Goal: Check status: Check status

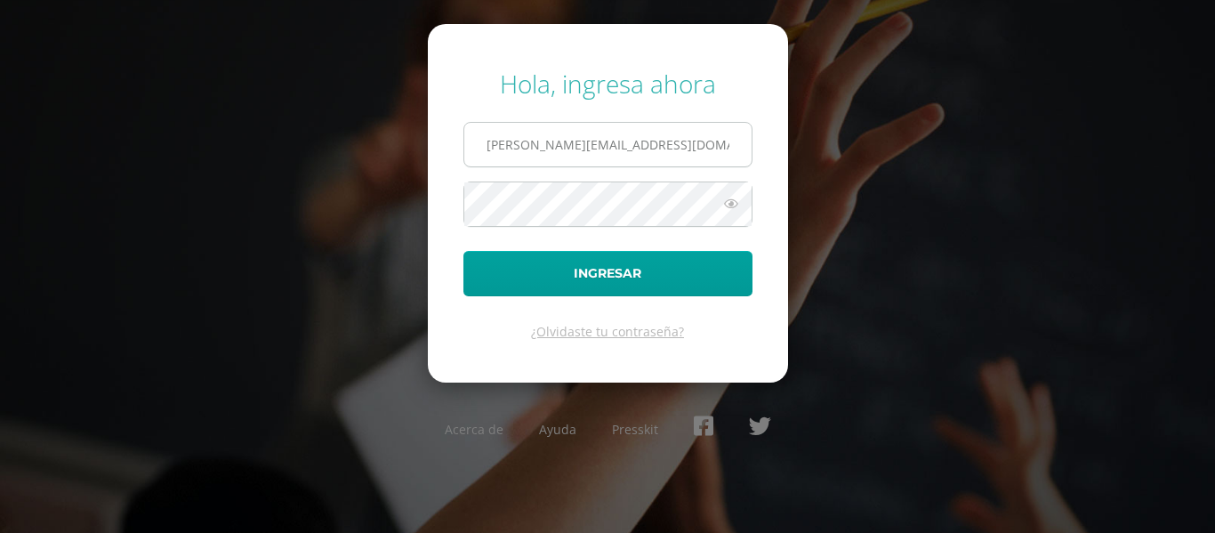
click at [640, 142] on input "[PERSON_NAME][EMAIL_ADDRESS][DOMAIN_NAME]" at bounding box center [607, 145] width 287 height 44
type input "s"
type input "[EMAIL_ADDRESS][DOMAIN_NAME]"
click at [730, 202] on icon at bounding box center [731, 203] width 23 height 21
click at [730, 202] on icon at bounding box center [730, 203] width 25 height 21
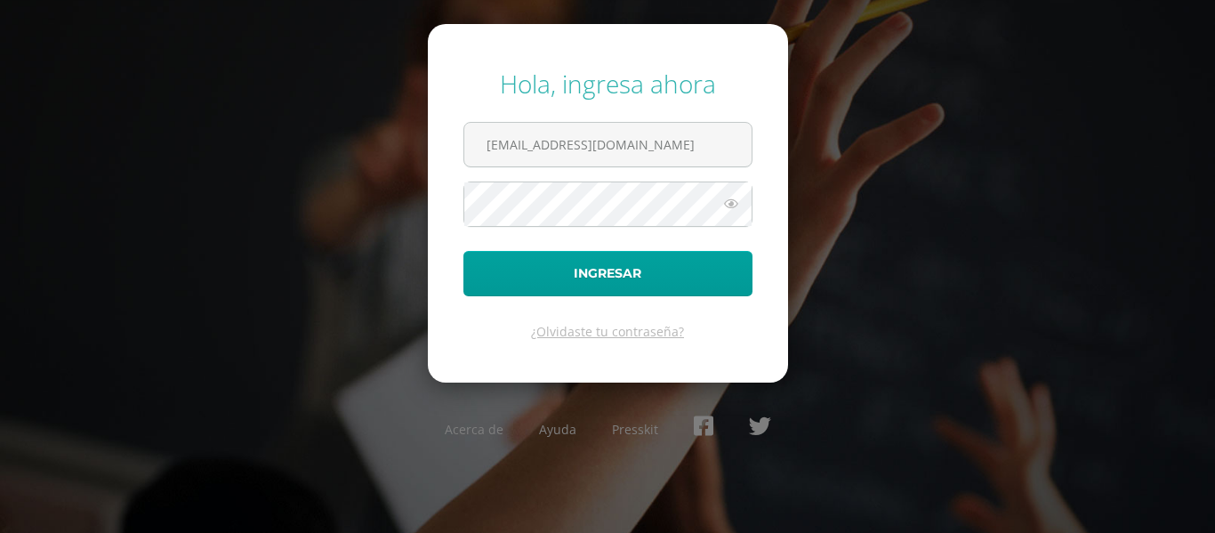
click at [868, 196] on div "Hola, ingresa ahora [EMAIL_ADDRESS][DOMAIN_NAME] Ingresar ¿Olvidaste tu contras…" at bounding box center [608, 265] width 1148 height 427
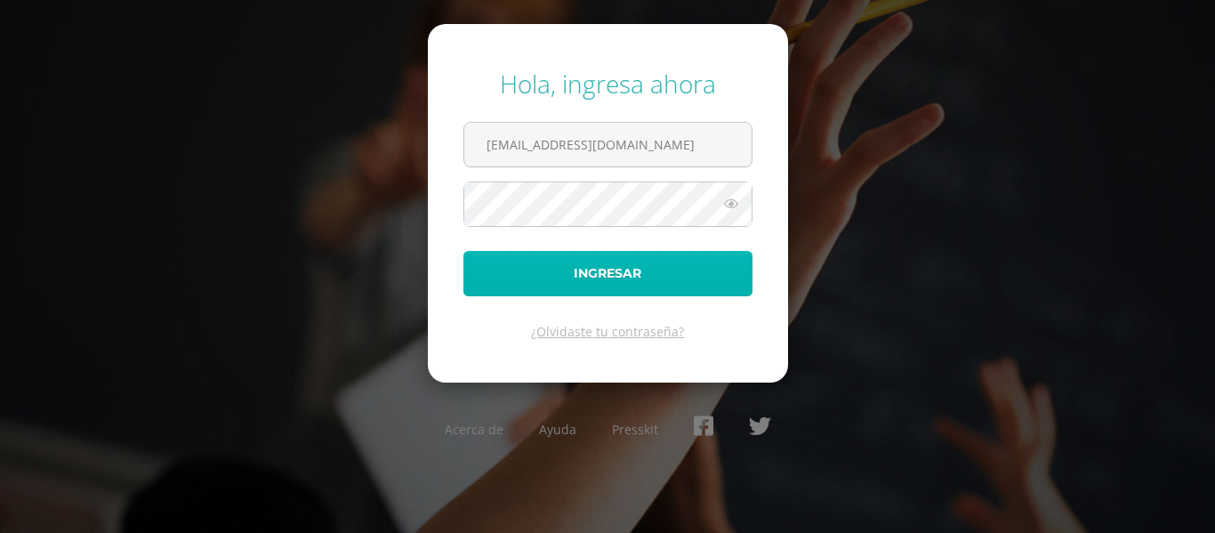
click at [670, 270] on button "Ingresar" at bounding box center [608, 273] width 289 height 45
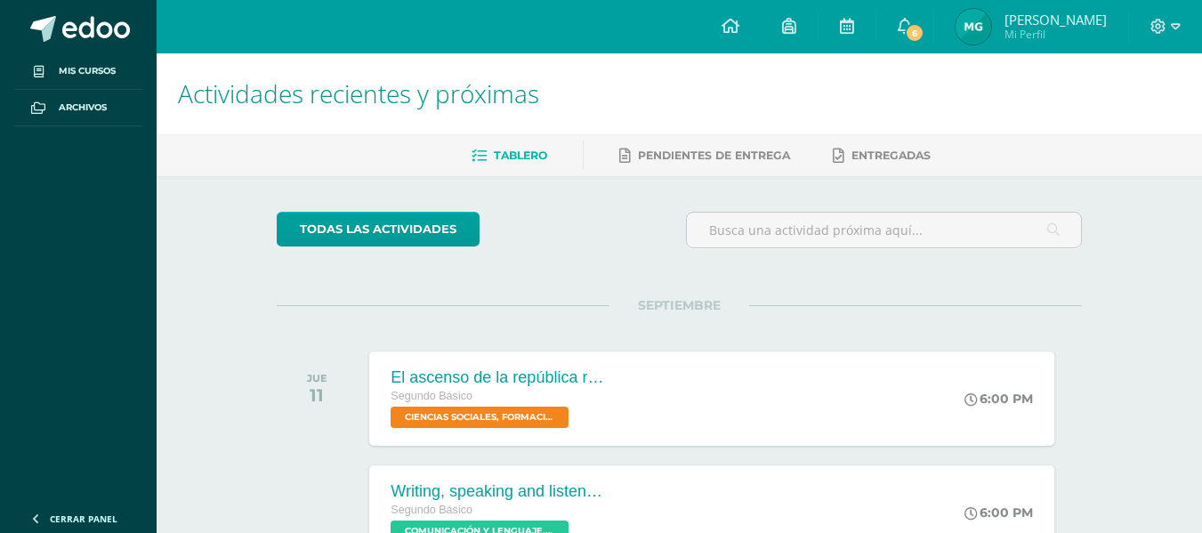
click at [991, 24] on img at bounding box center [974, 27] width 36 height 36
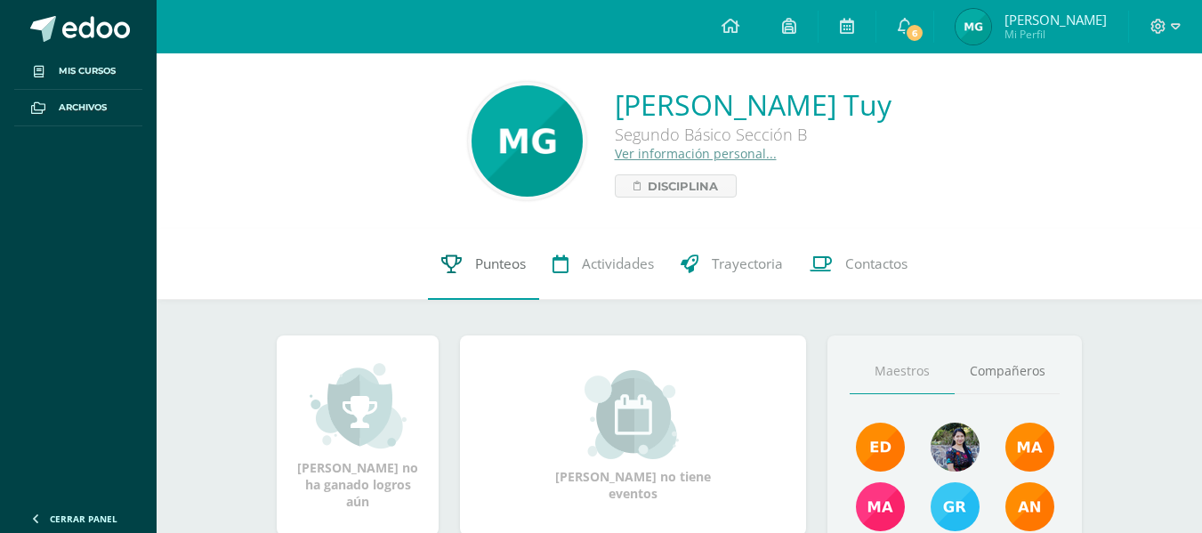
click at [458, 263] on icon at bounding box center [451, 263] width 20 height 19
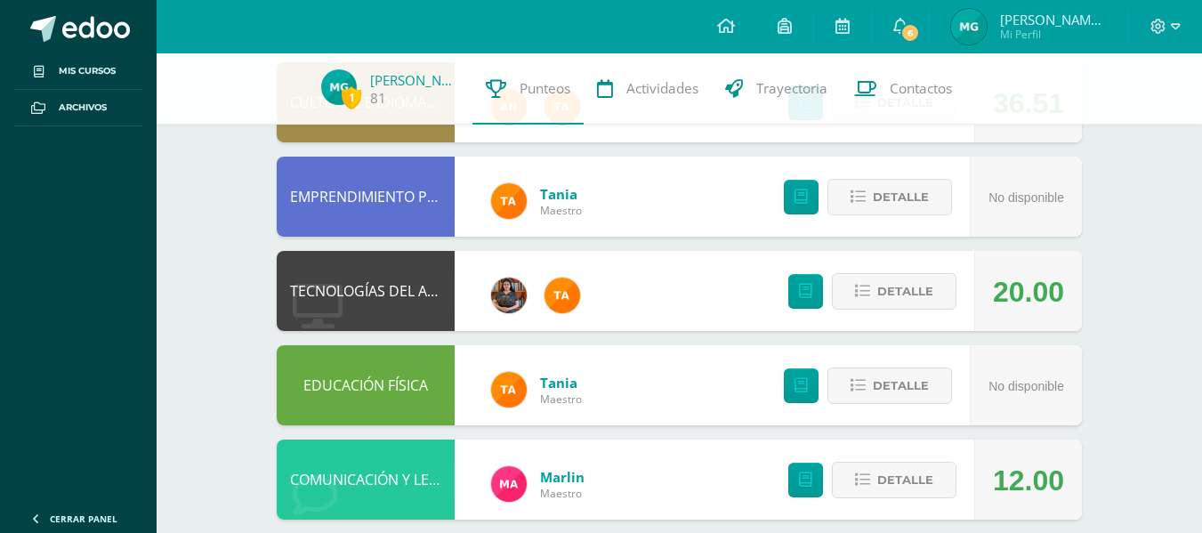
scroll to position [219, 0]
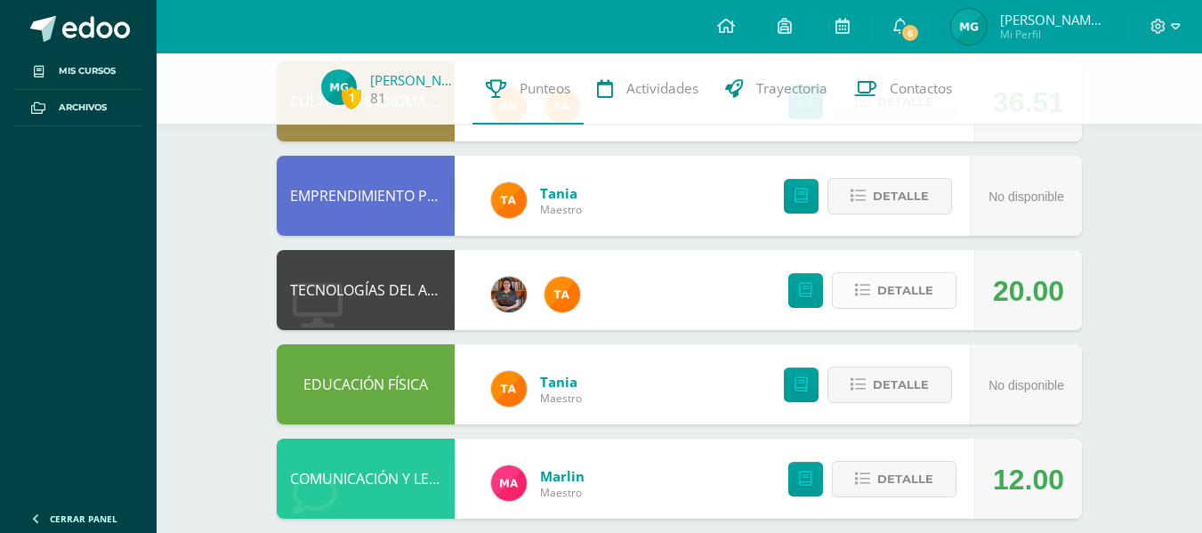
click at [867, 296] on icon at bounding box center [862, 290] width 15 height 15
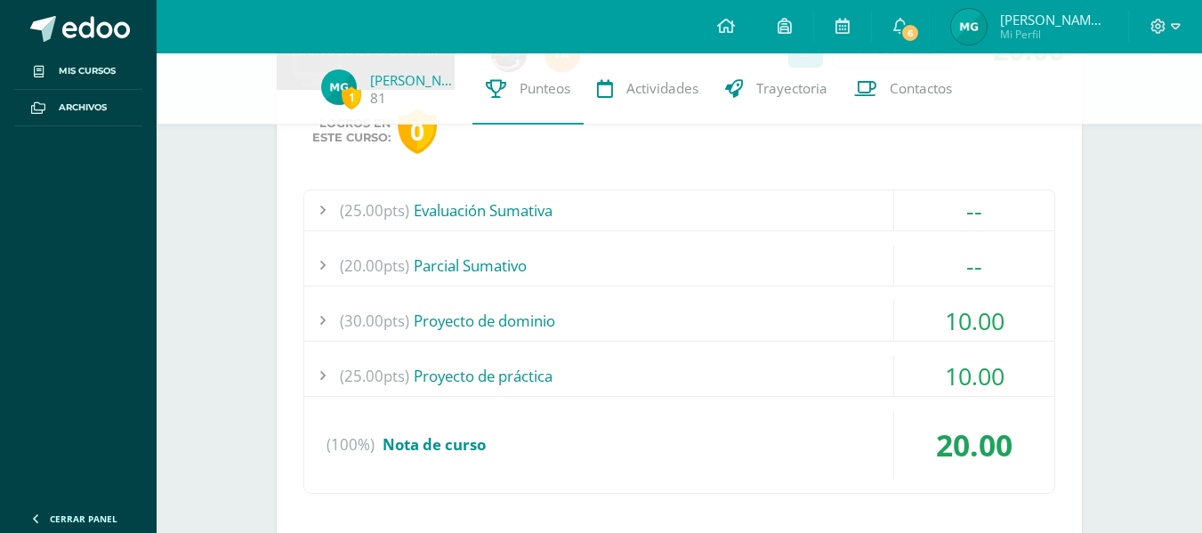
scroll to position [458, 0]
click at [855, 313] on div "(30.00pts) Proyecto de dominio" at bounding box center [679, 322] width 750 height 40
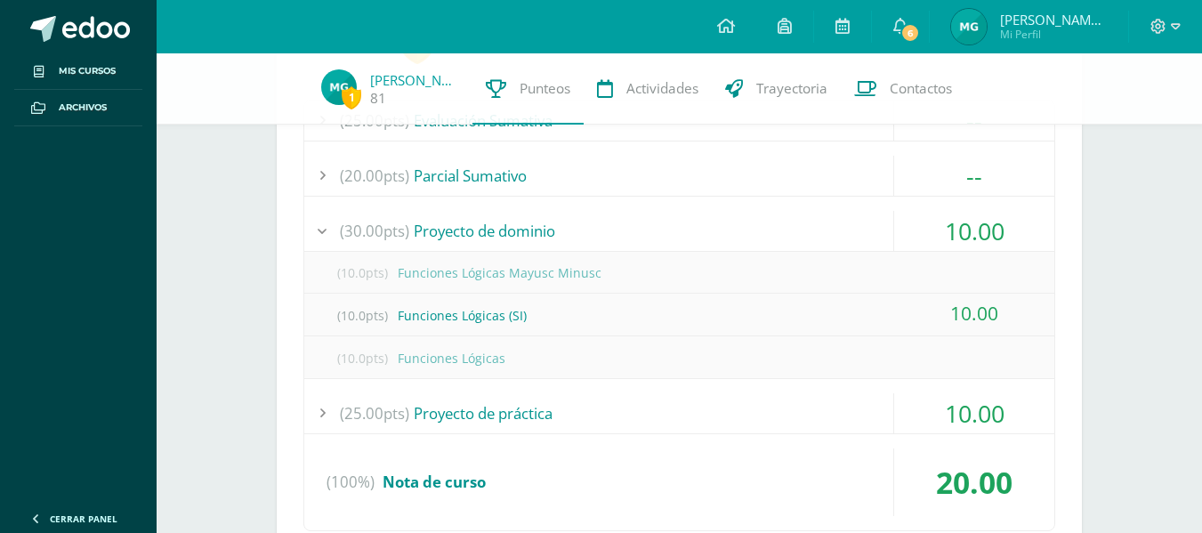
scroll to position [550, 0]
click at [965, 165] on div "--" at bounding box center [974, 175] width 160 height 40
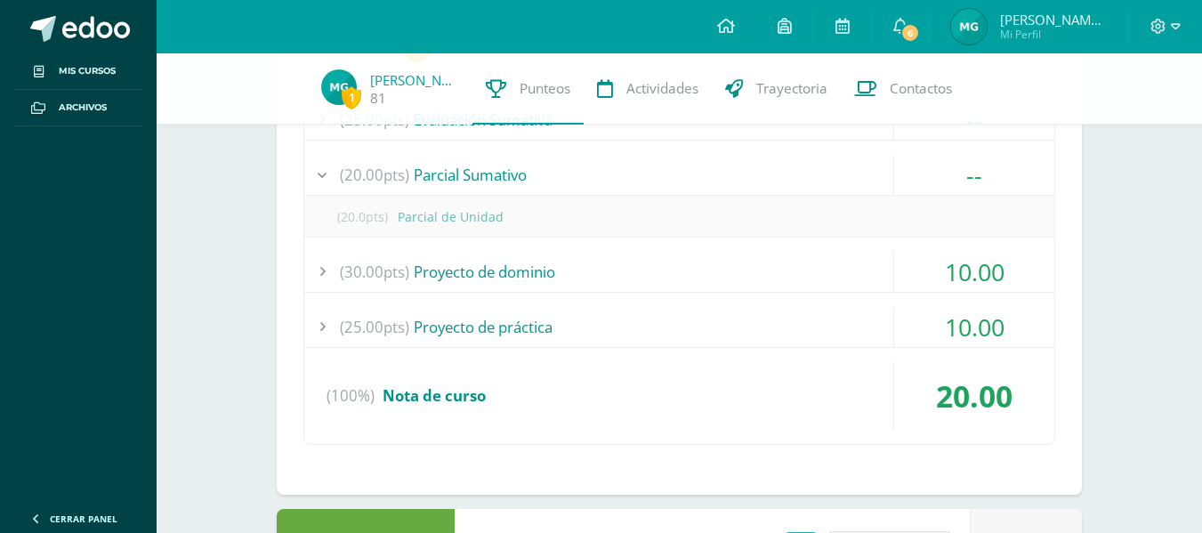
click at [961, 335] on div "10.00" at bounding box center [974, 327] width 160 height 40
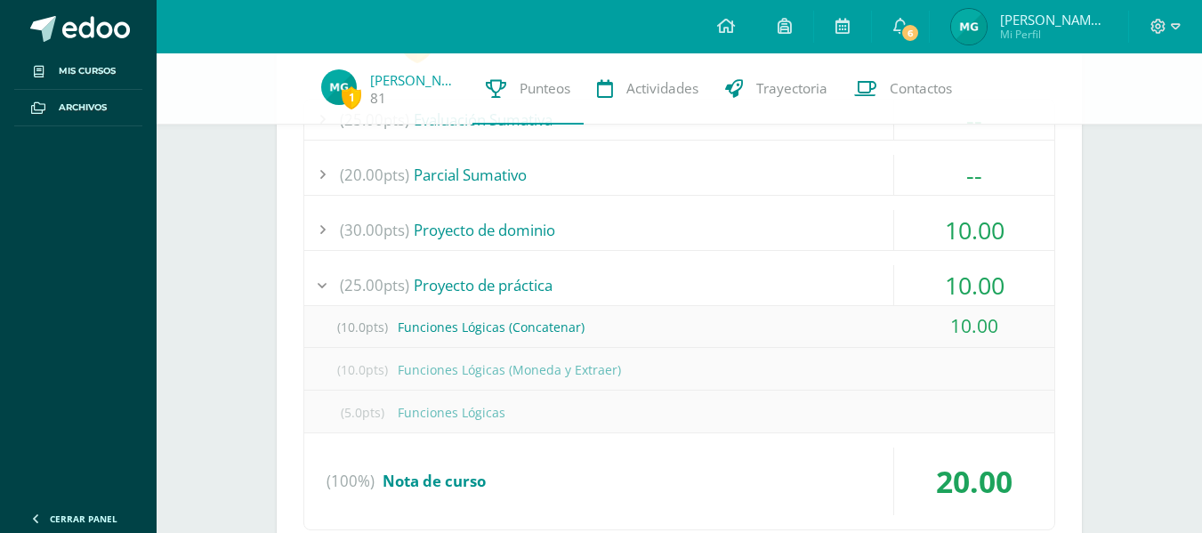
click at [964, 297] on div "10.00" at bounding box center [974, 285] width 160 height 40
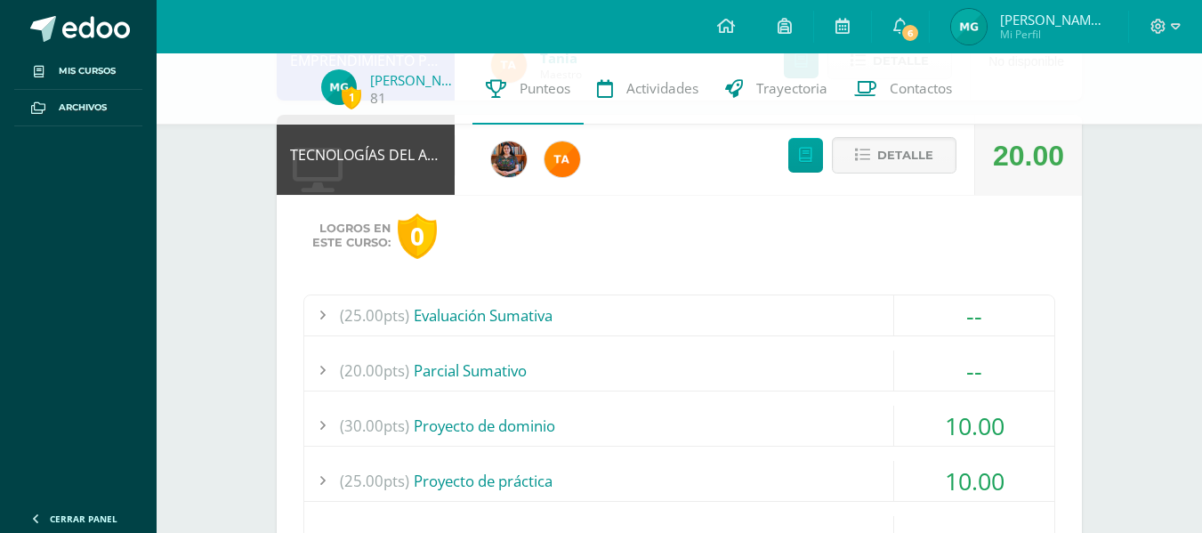
scroll to position [210, 0]
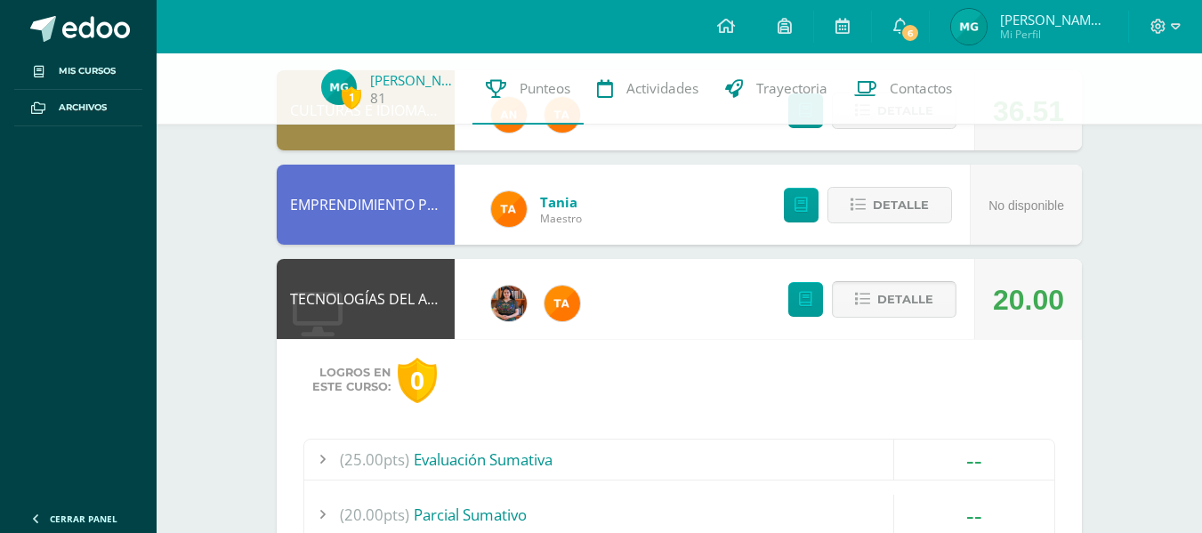
click at [865, 299] on icon at bounding box center [862, 299] width 15 height 15
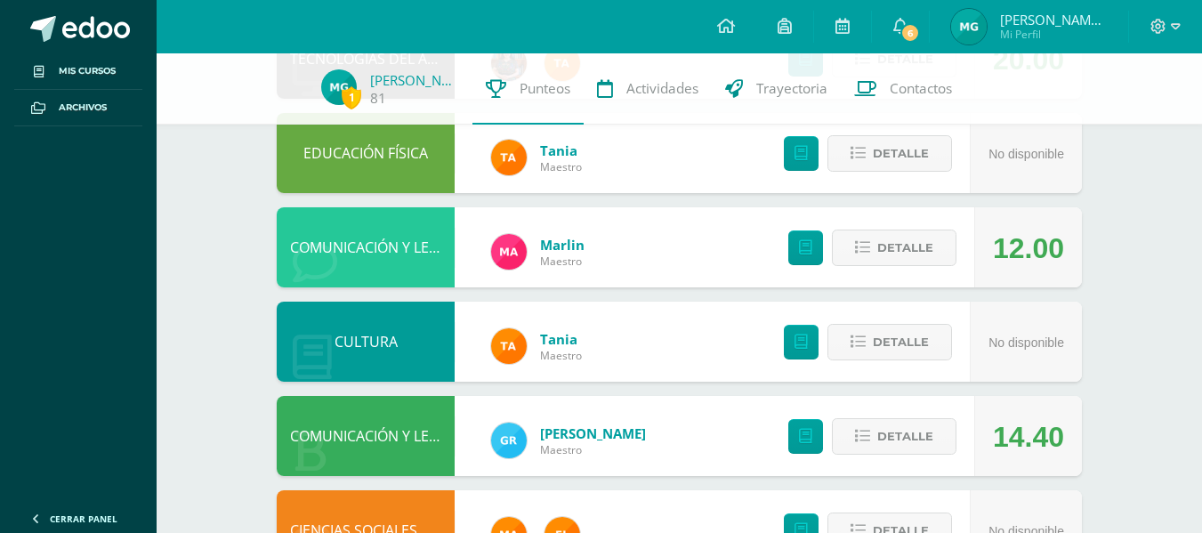
scroll to position [451, 0]
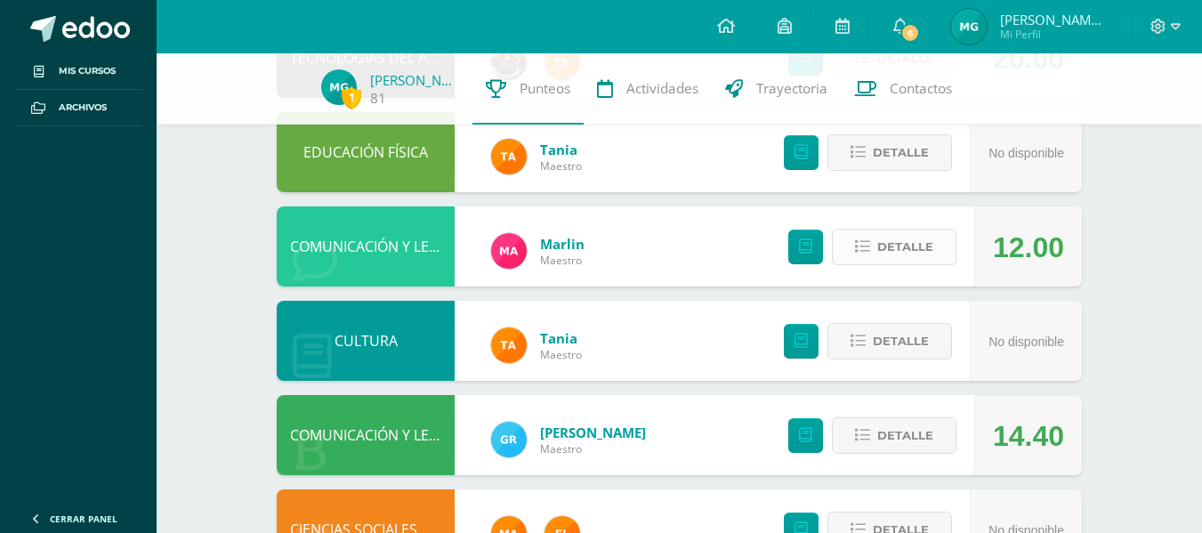
click at [840, 249] on button "Detalle" at bounding box center [894, 247] width 125 height 36
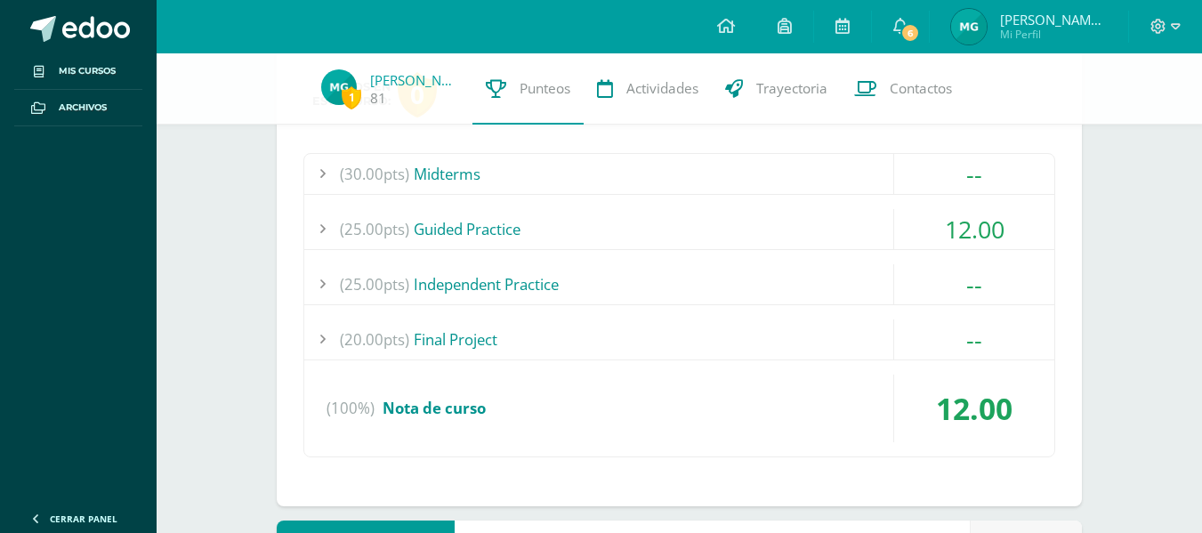
scroll to position [685, 0]
click at [960, 223] on div "12.00" at bounding box center [974, 228] width 160 height 40
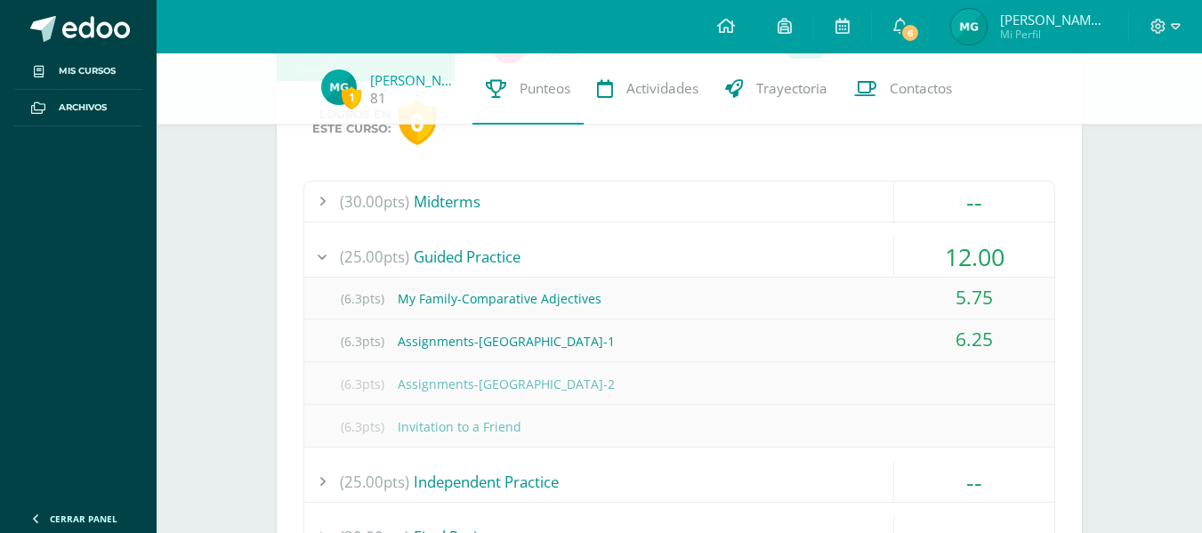
scroll to position [655, 0]
click at [981, 202] on div "--" at bounding box center [974, 203] width 160 height 40
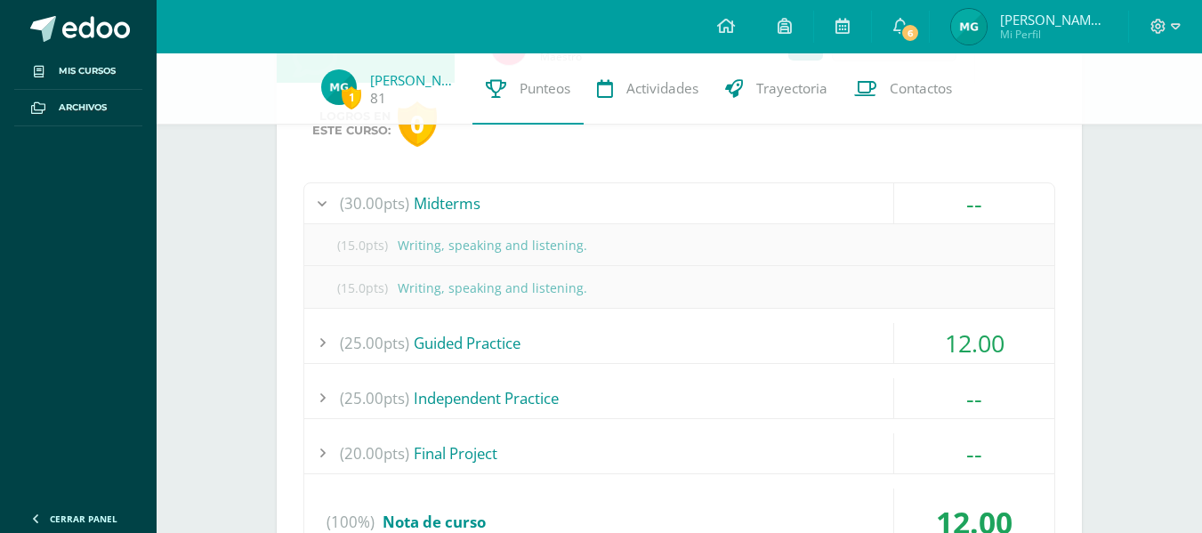
click at [981, 202] on div "--" at bounding box center [974, 203] width 160 height 40
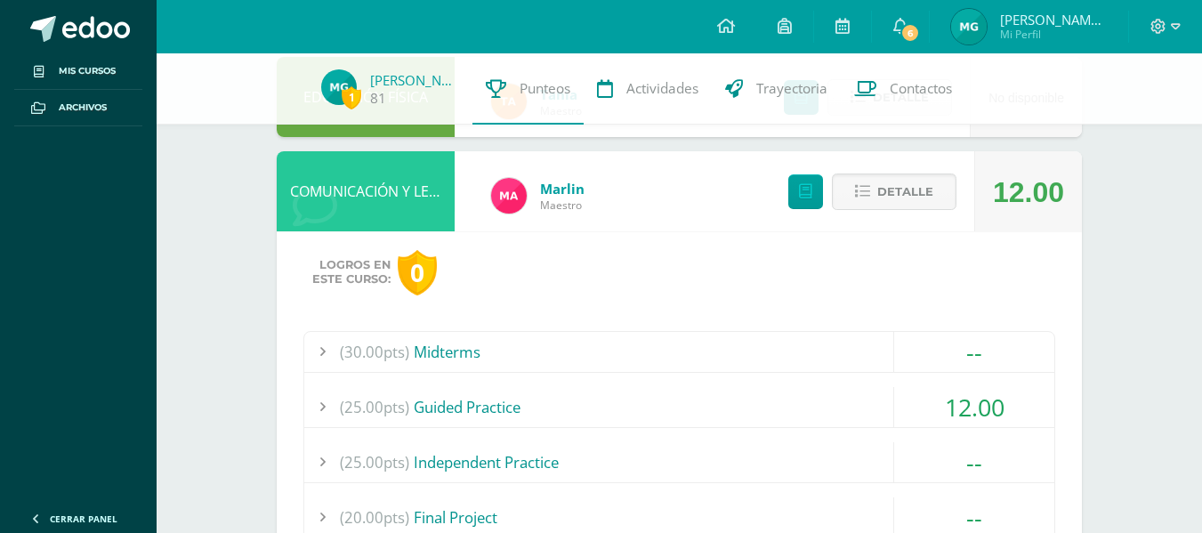
scroll to position [476, 0]
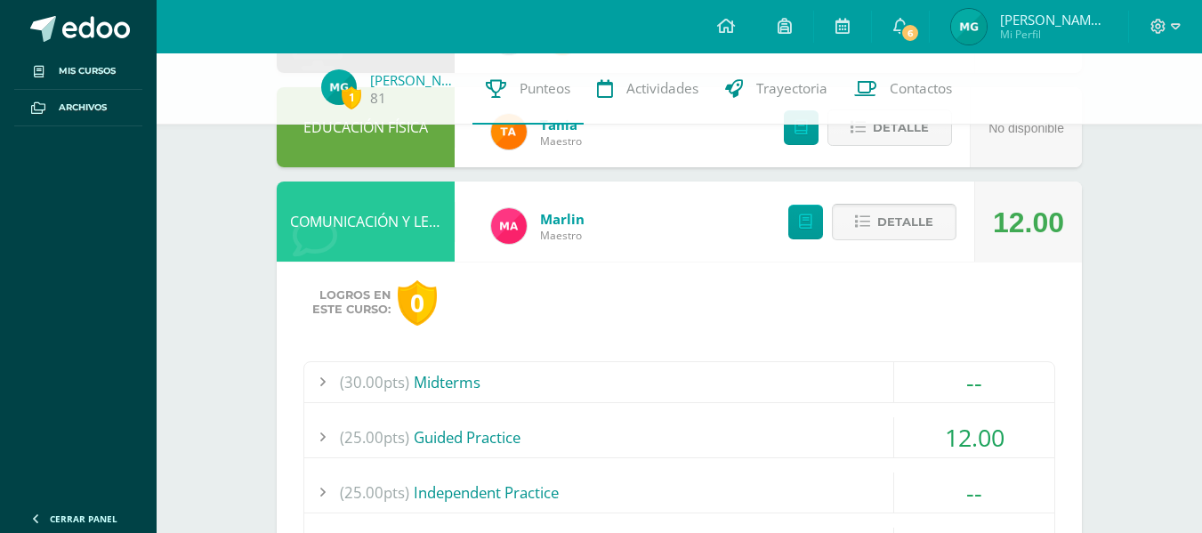
click at [918, 223] on span "Detalle" at bounding box center [905, 222] width 56 height 33
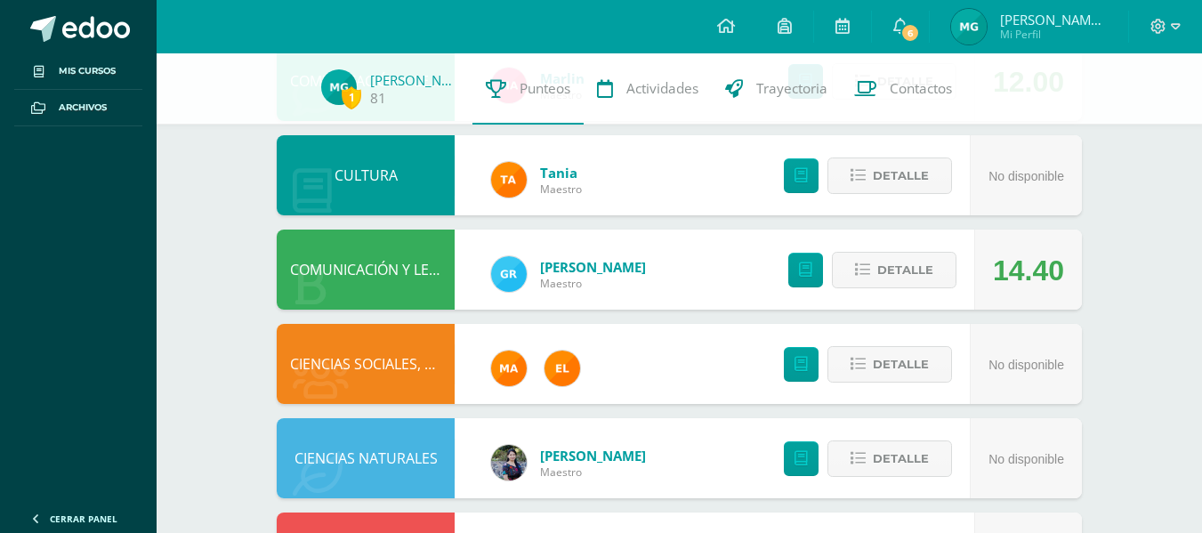
scroll to position [620, 0]
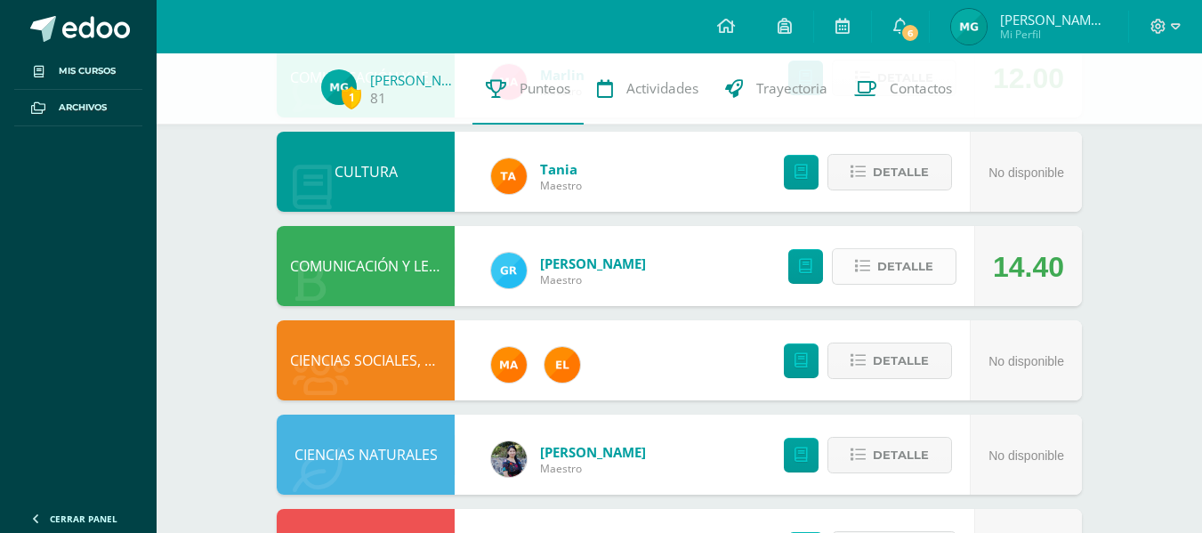
click at [862, 270] on icon at bounding box center [862, 266] width 15 height 15
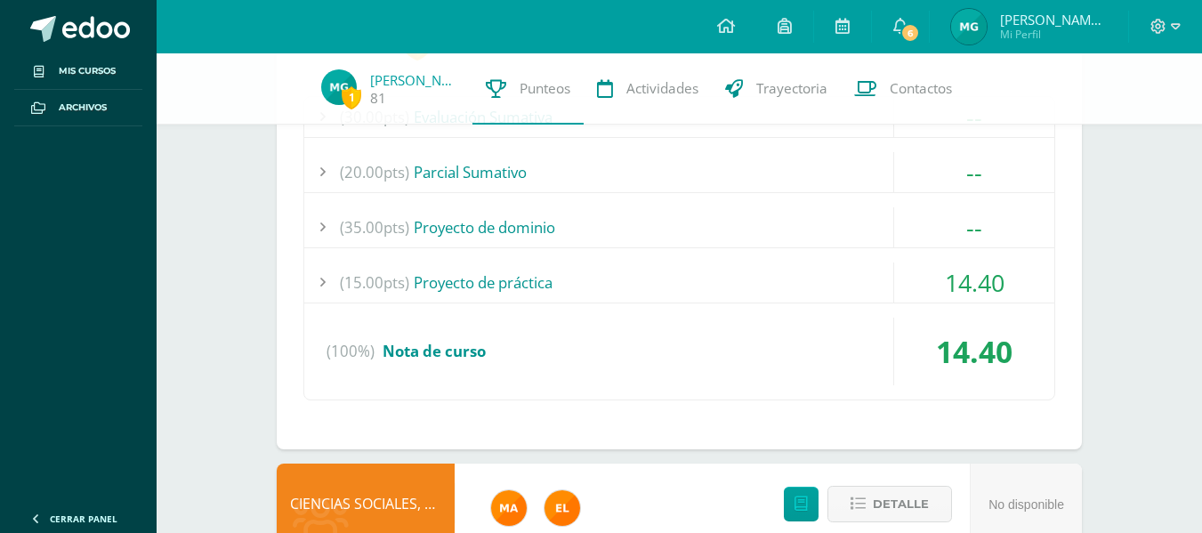
scroll to position [932, 0]
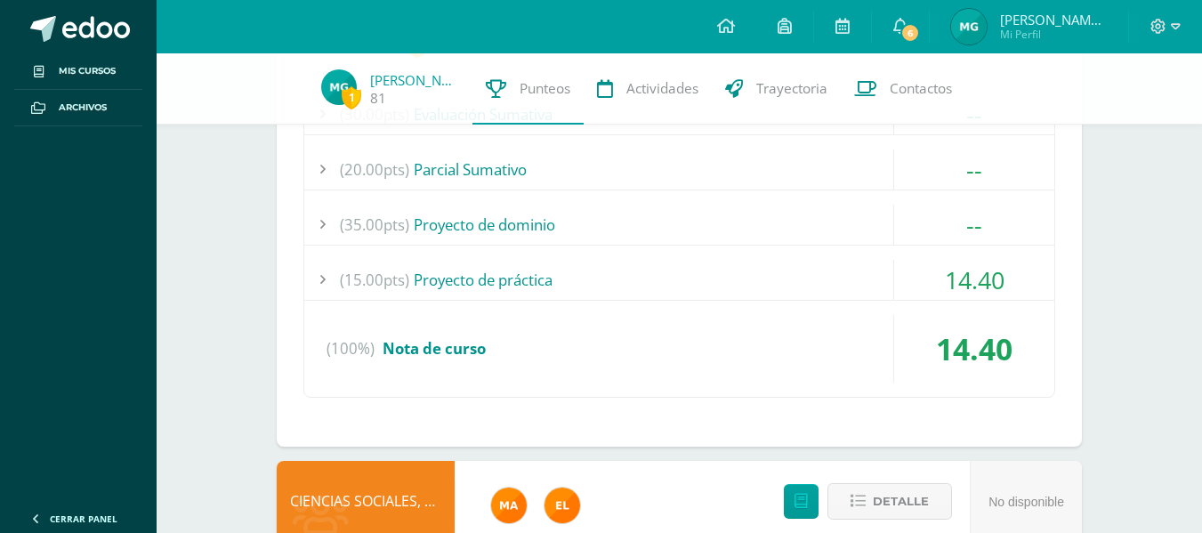
click at [909, 277] on div "14.40" at bounding box center [974, 280] width 160 height 40
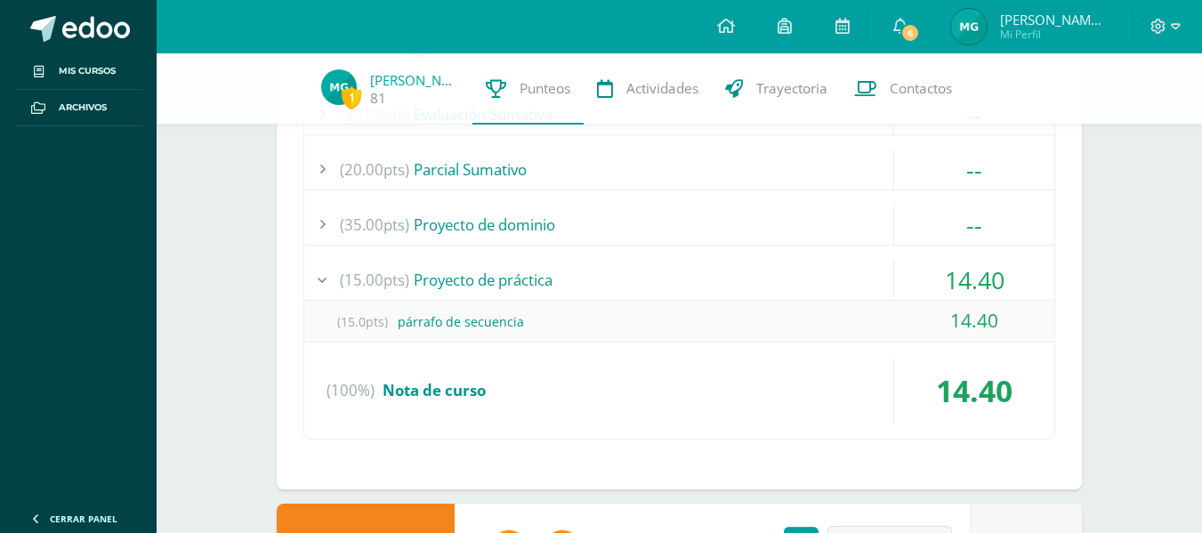
click at [964, 271] on div "14.40" at bounding box center [974, 280] width 160 height 40
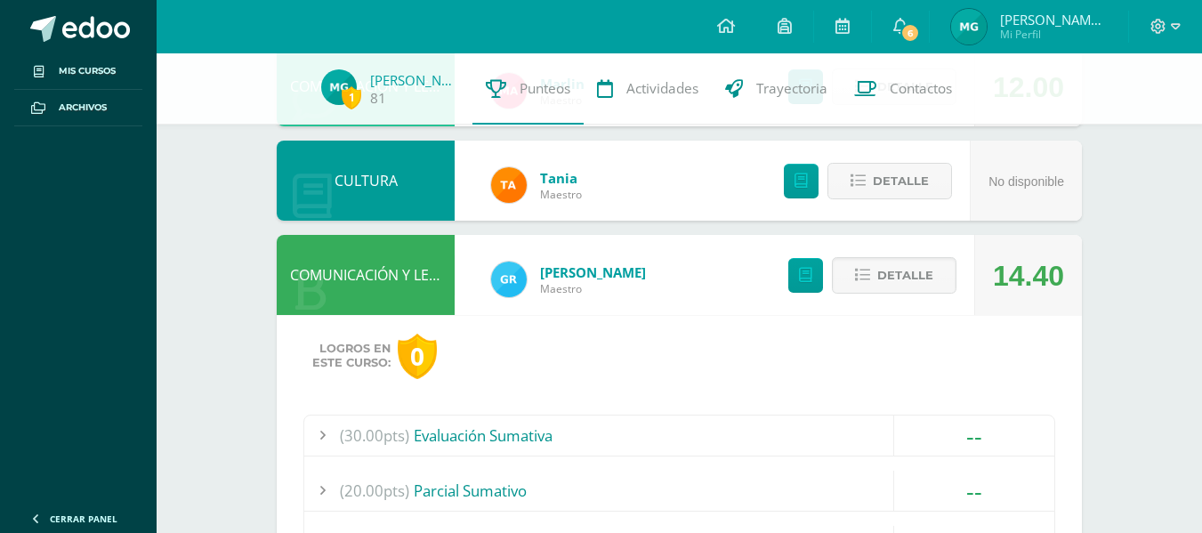
scroll to position [598, 0]
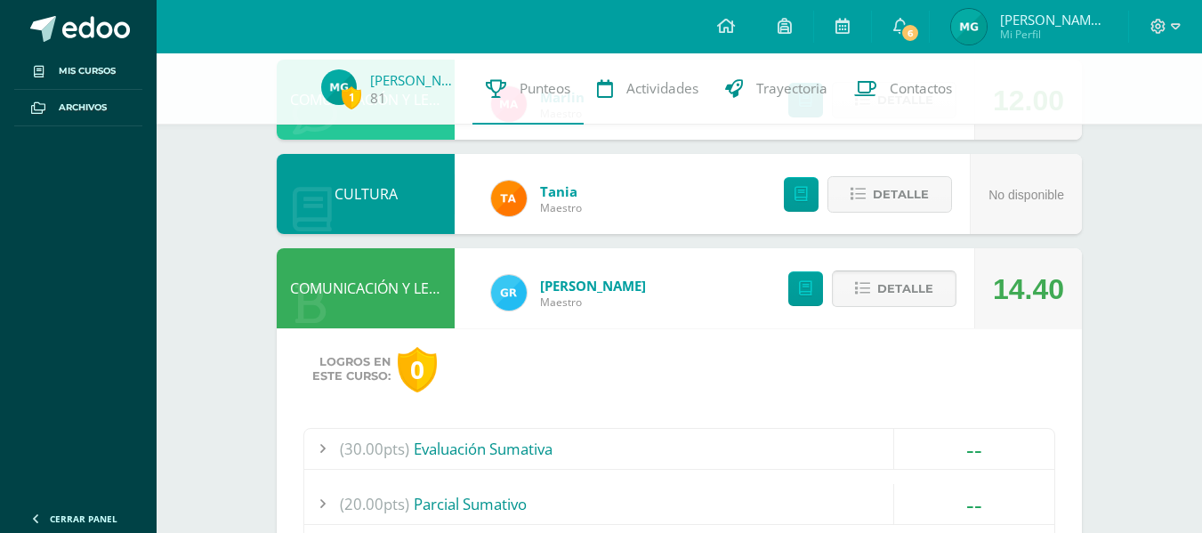
click at [859, 291] on icon at bounding box center [862, 288] width 15 height 15
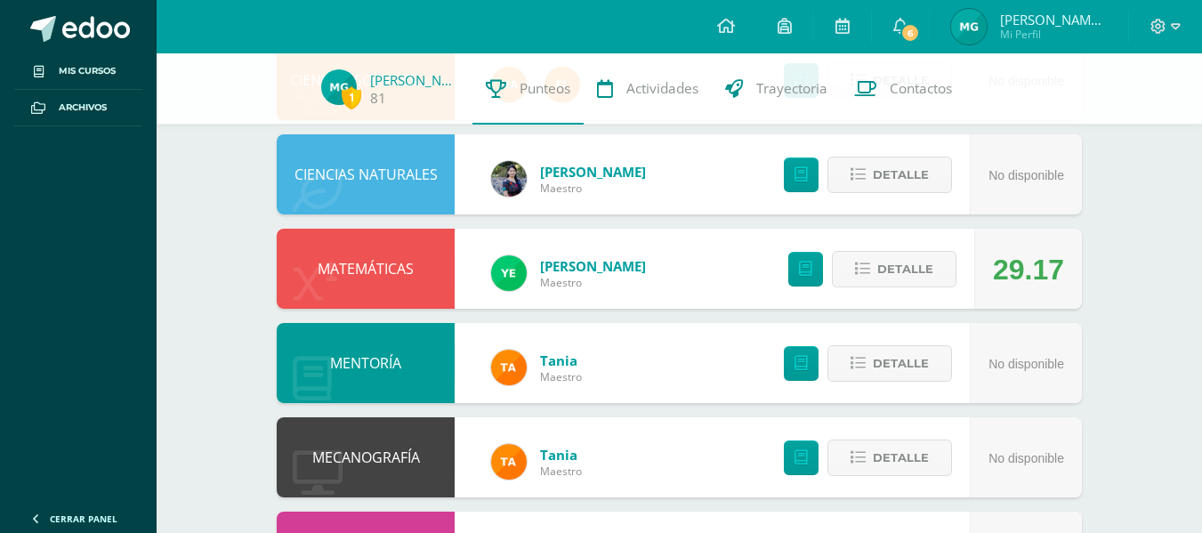
scroll to position [901, 0]
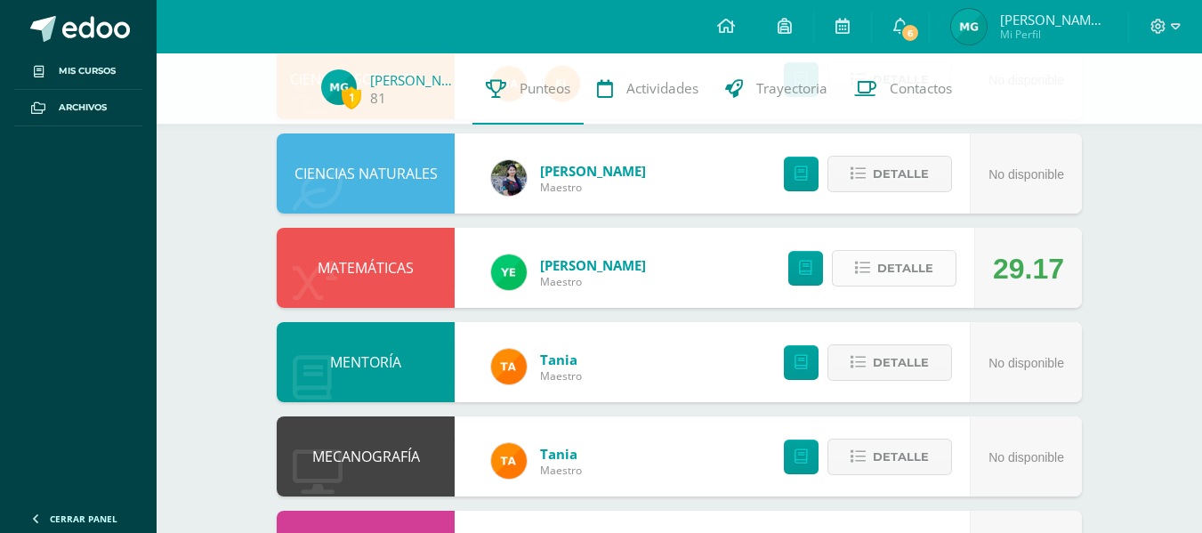
click at [851, 271] on button "Detalle" at bounding box center [894, 268] width 125 height 36
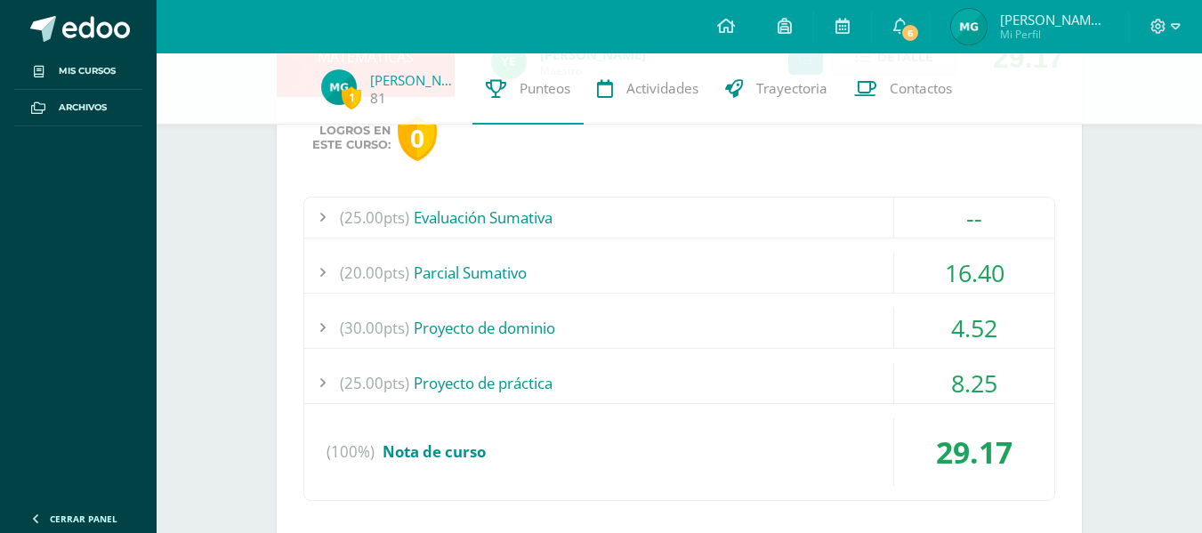
scroll to position [1114, 0]
click at [961, 270] on div "16.40" at bounding box center [974, 271] width 160 height 40
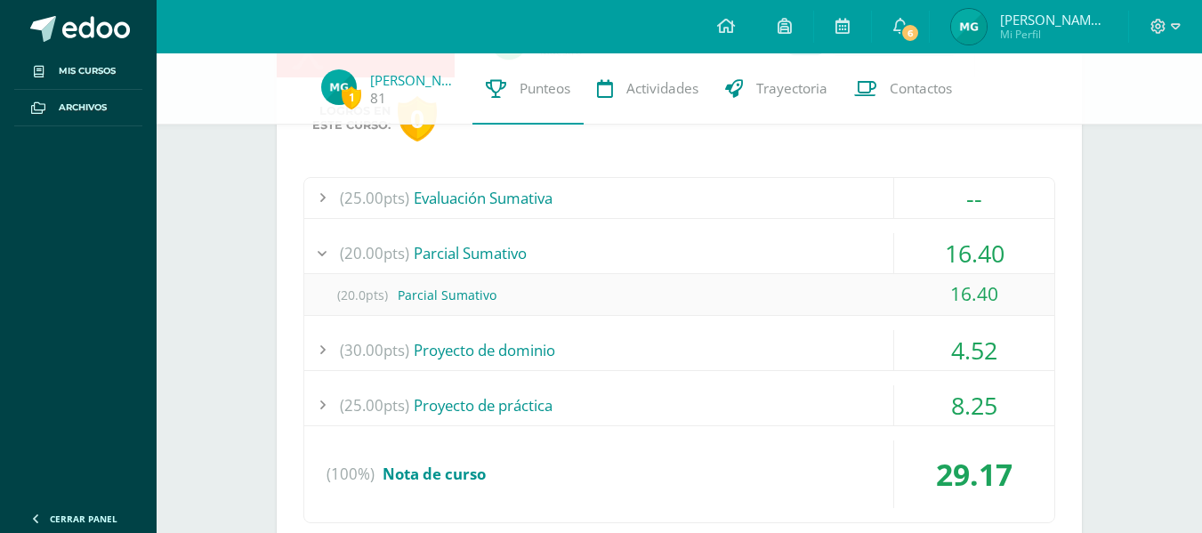
scroll to position [1133, 0]
click at [962, 252] on div "16.40" at bounding box center [974, 252] width 160 height 40
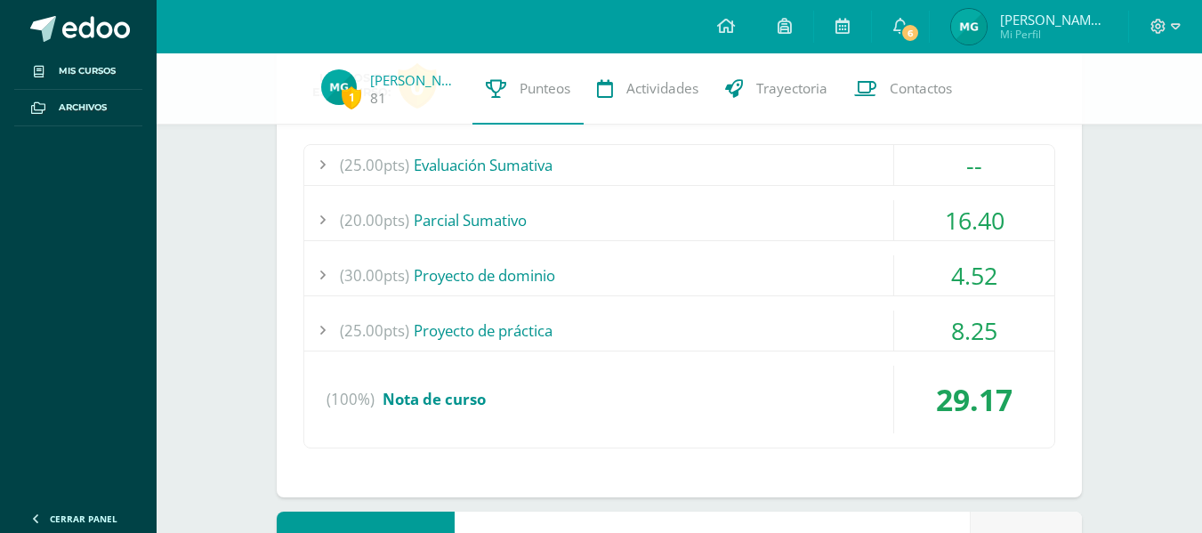
scroll to position [1167, 0]
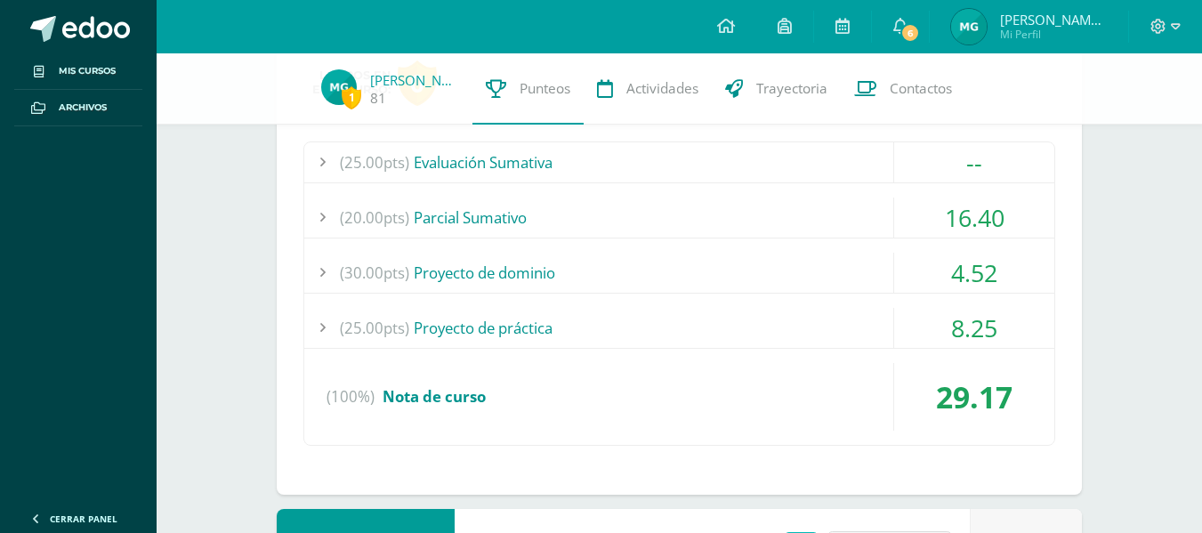
click at [966, 273] on div "4.52" at bounding box center [974, 273] width 160 height 40
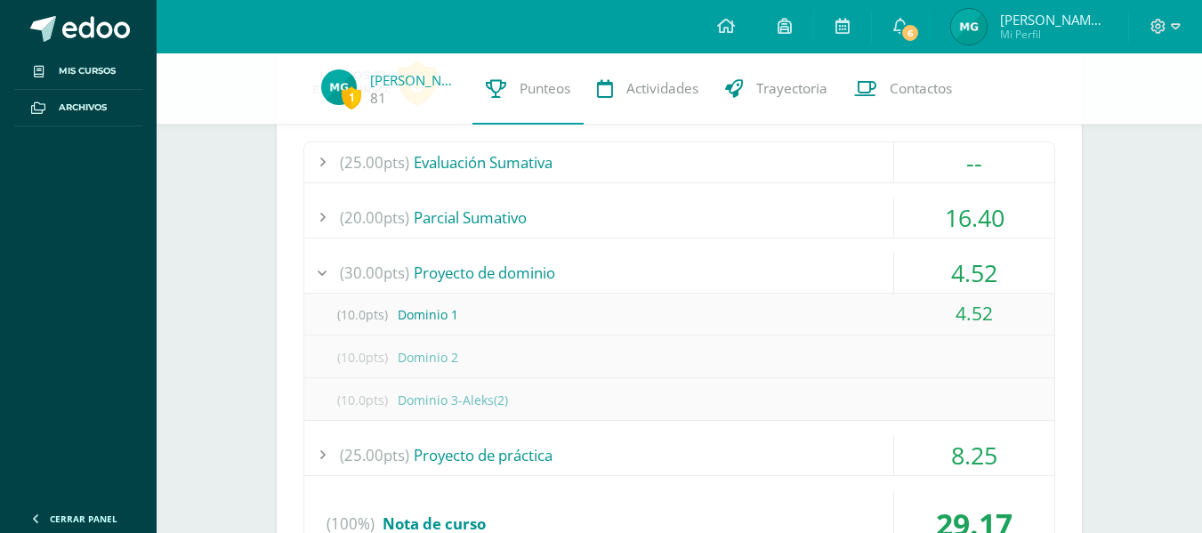
click at [966, 273] on div "4.52" at bounding box center [974, 273] width 160 height 40
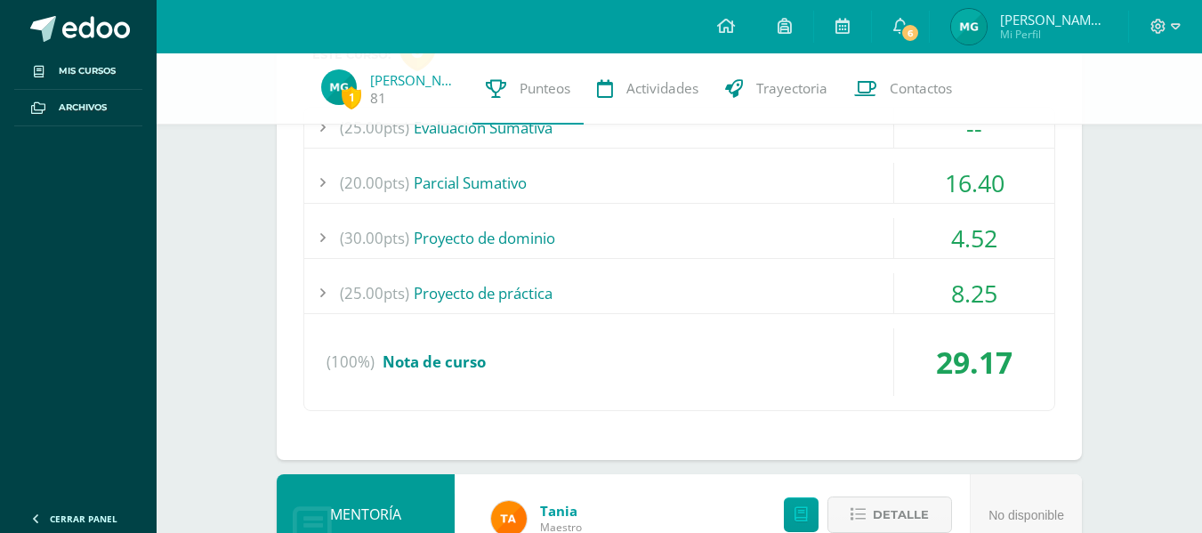
scroll to position [1204, 0]
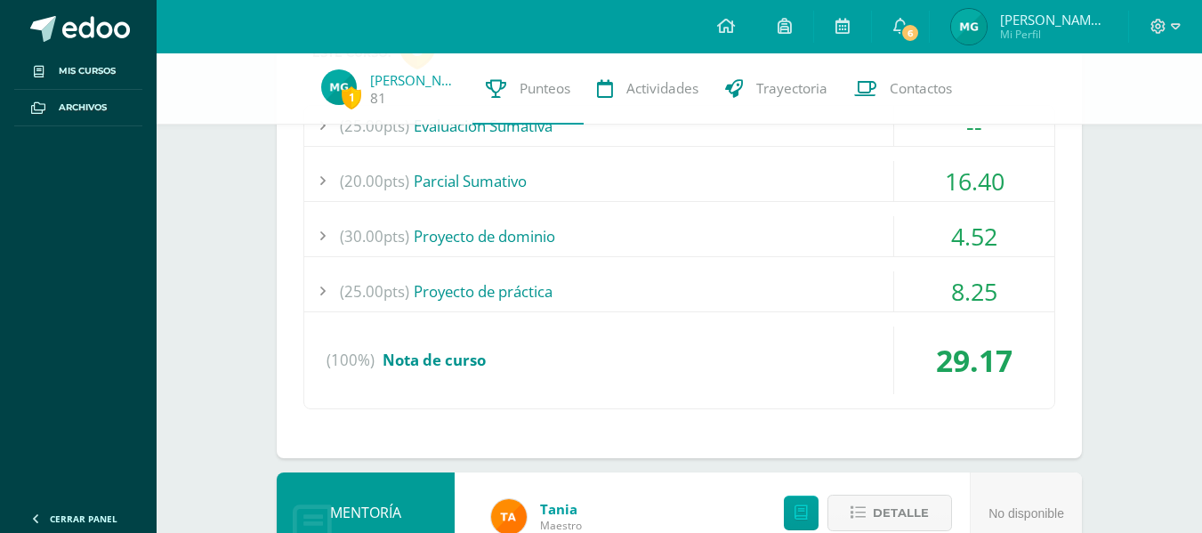
click at [967, 284] on div "8.25" at bounding box center [974, 291] width 160 height 40
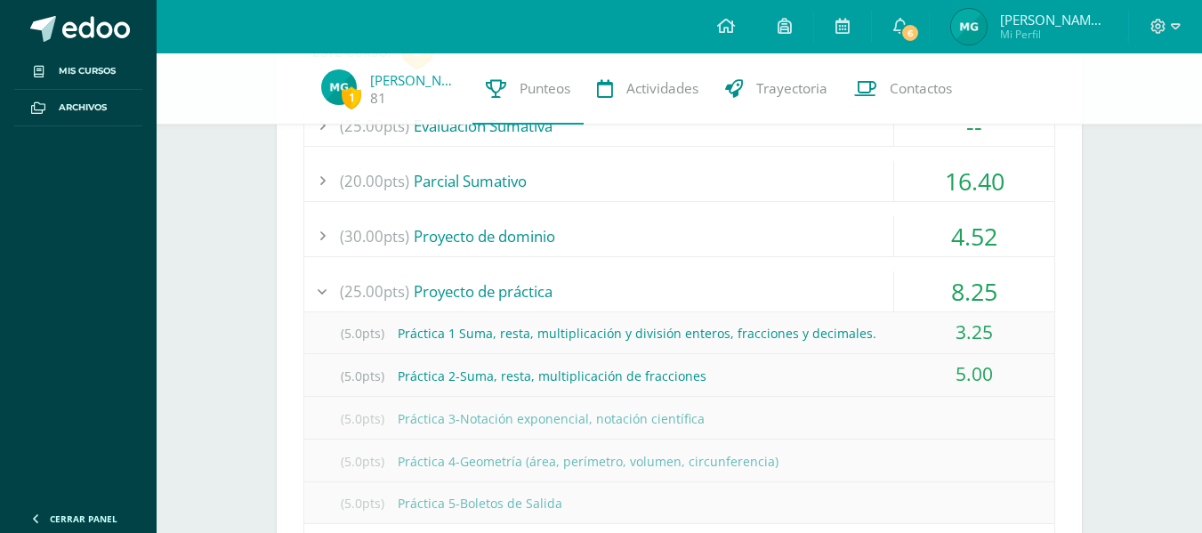
click at [967, 284] on div "8.25" at bounding box center [974, 291] width 160 height 40
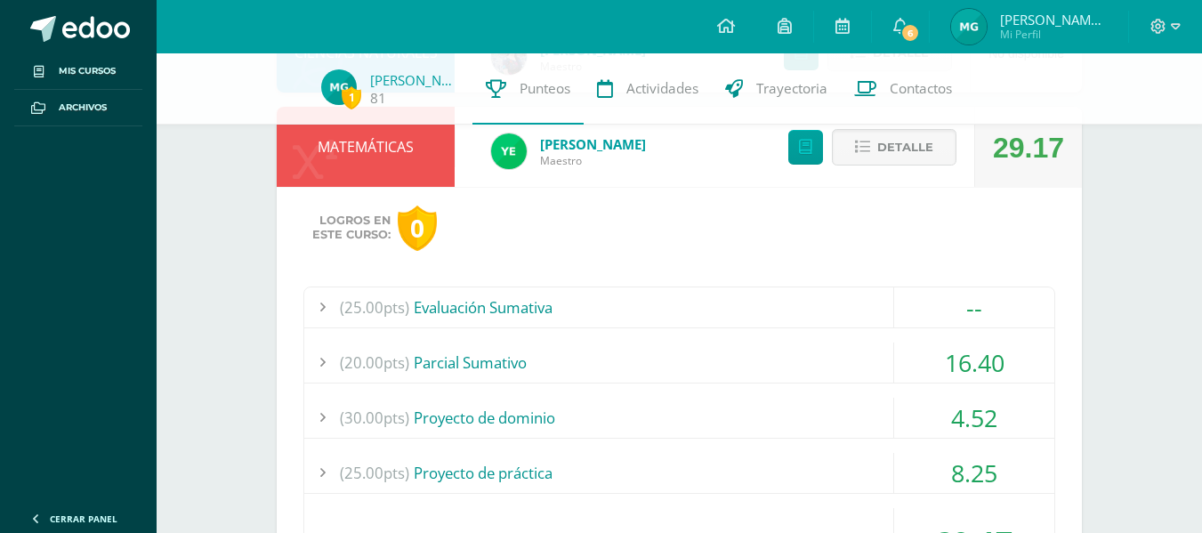
scroll to position [1018, 0]
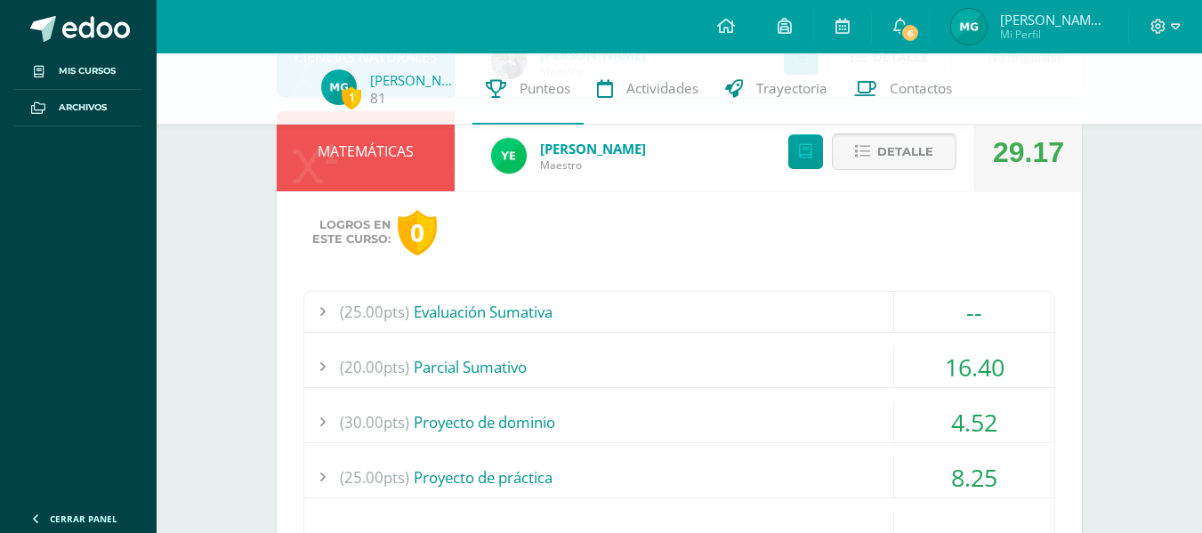
click at [903, 154] on span "Detalle" at bounding box center [905, 151] width 56 height 33
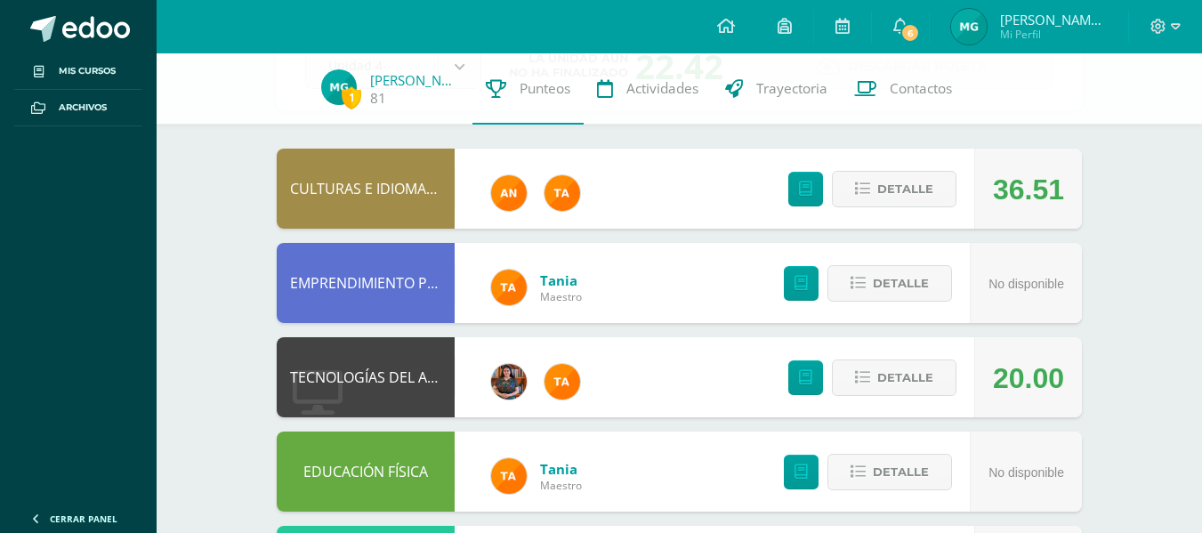
scroll to position [0, 0]
